Goal: Task Accomplishment & Management: Check status

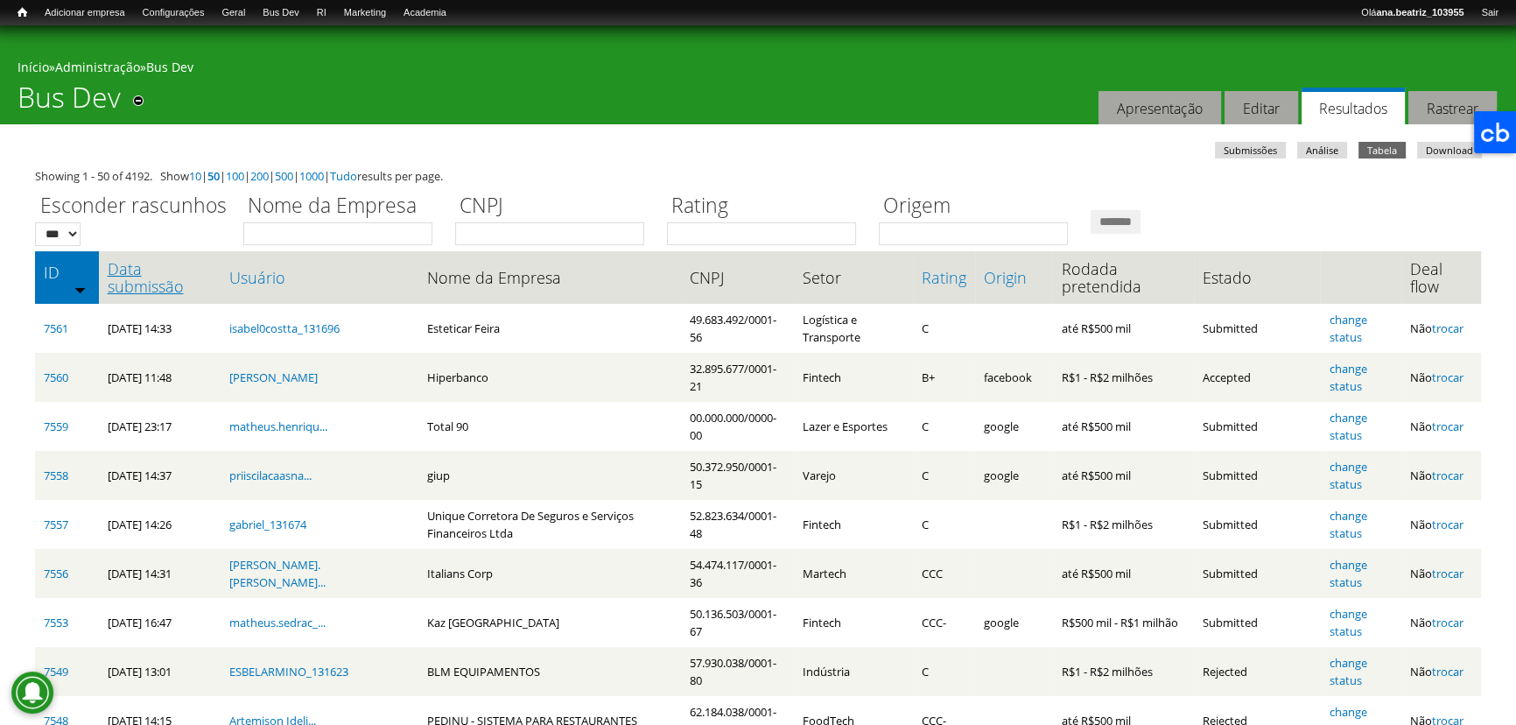
click at [151, 295] on link "Data submissão" at bounding box center [160, 277] width 104 height 35
